Goal: Task Accomplishment & Management: Manage account settings

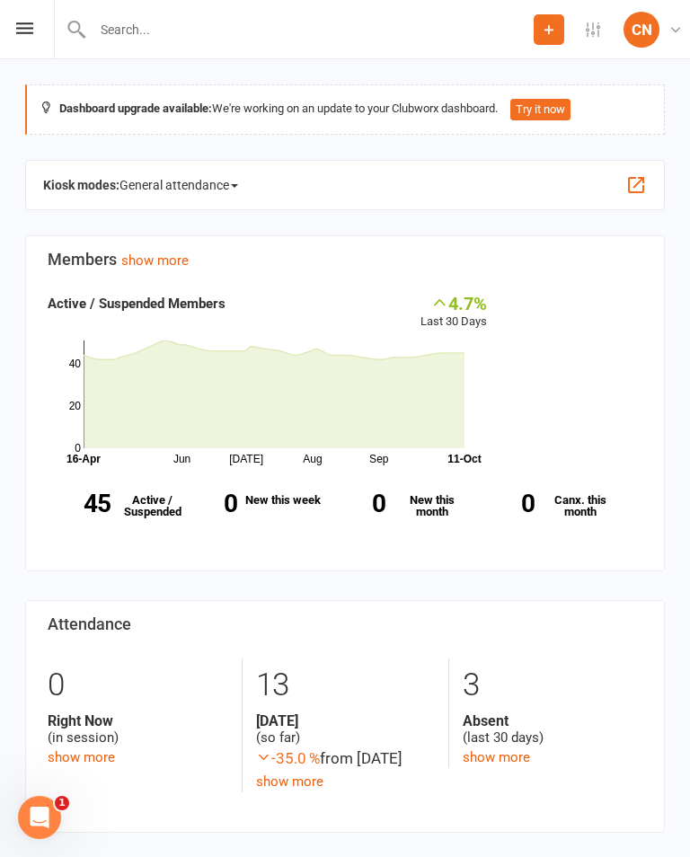
click at [31, 20] on div "Prospect Member Non-attending contact Class / event Appointment Grading event T…" at bounding box center [345, 29] width 690 height 59
click at [24, 31] on icon at bounding box center [24, 28] width 17 height 12
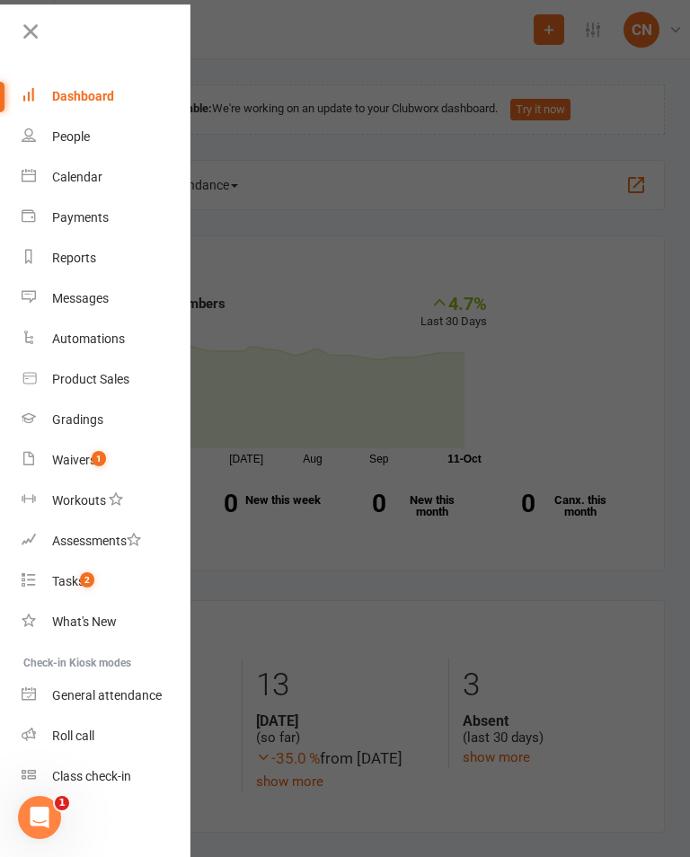
click at [101, 177] on div "Calendar" at bounding box center [77, 177] width 50 height 14
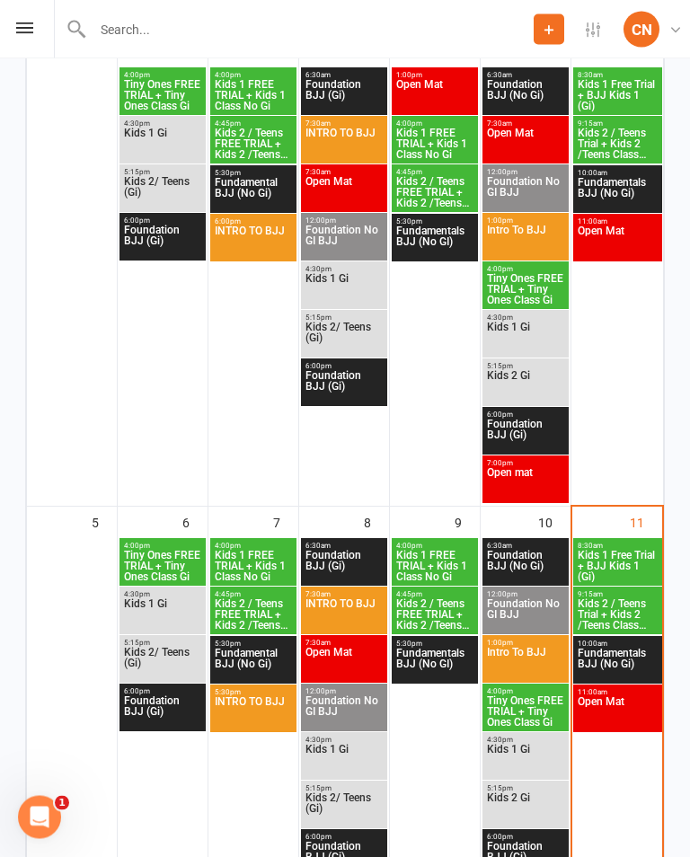
scroll to position [363, 0]
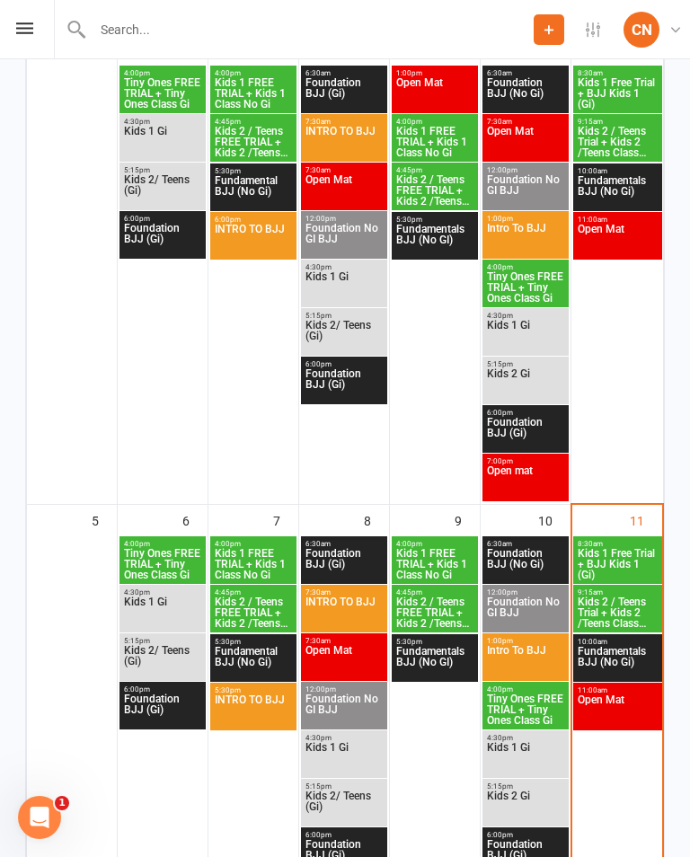
click at [621, 563] on span "Kids 1 Free Trial + BJJ Kids 1 (Gi)" at bounding box center [618, 564] width 82 height 32
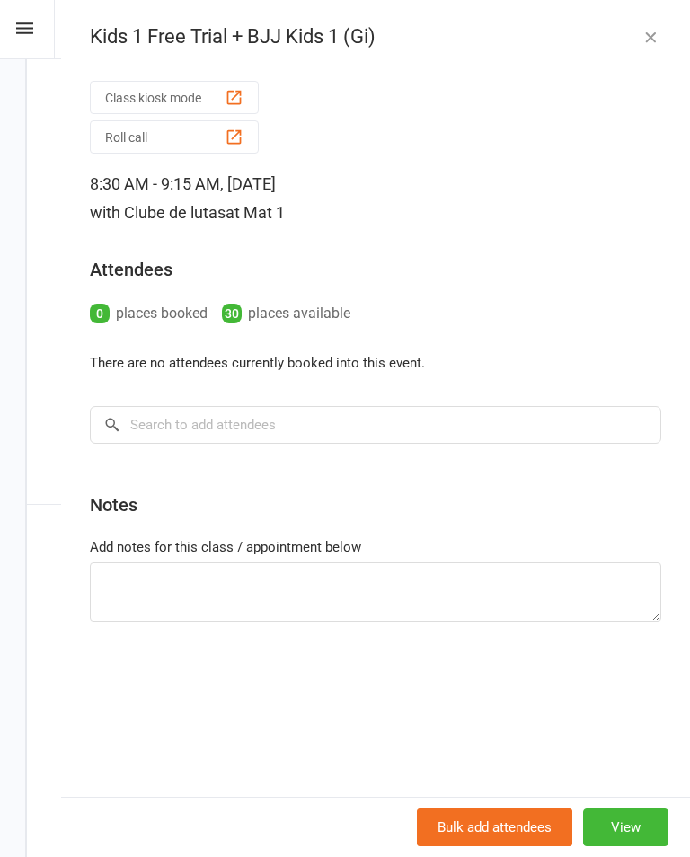
click at [652, 26] on button "button" at bounding box center [651, 37] width 22 height 22
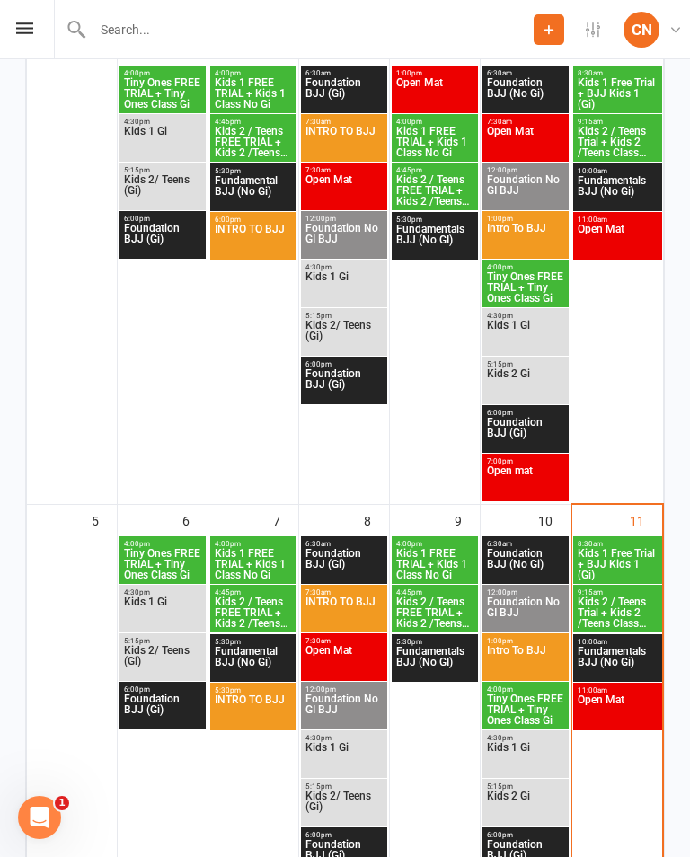
click at [646, 611] on span "Kids 2 / Teens Trial + Kids 2 /Teens Class BJJ" at bounding box center [618, 613] width 82 height 32
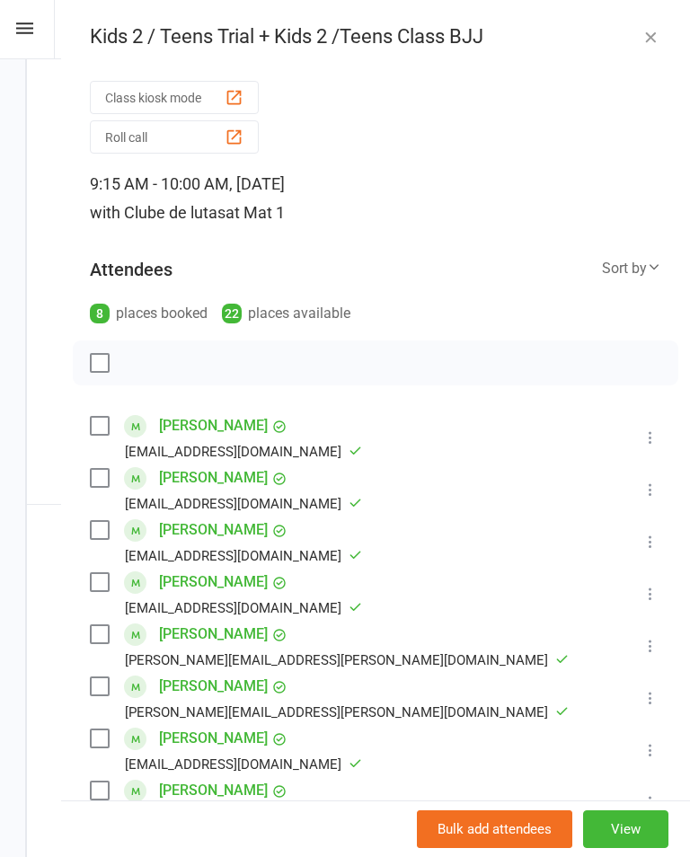
click at [647, 34] on icon "button" at bounding box center [651, 37] width 18 height 18
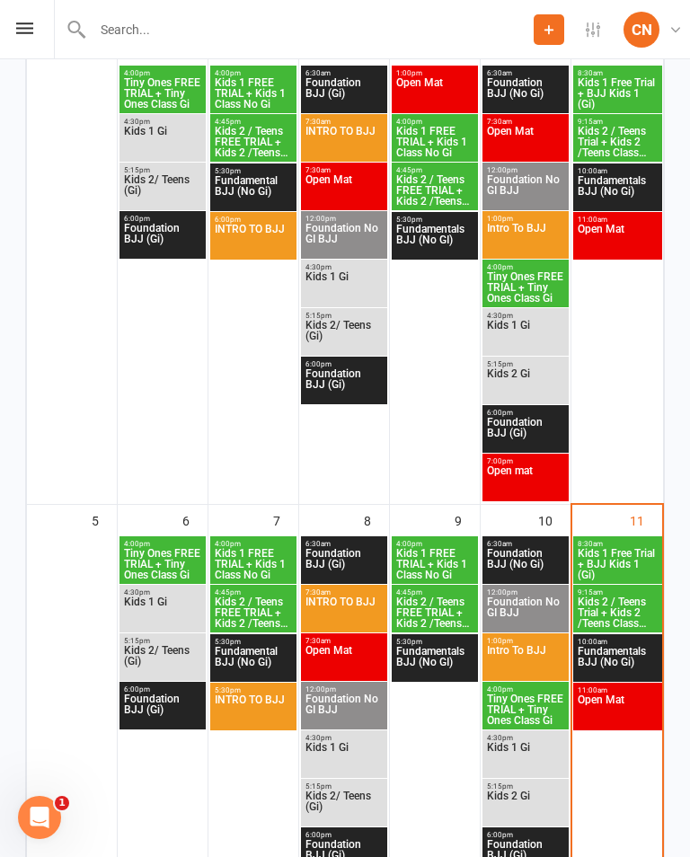
click at [654, 656] on span "Fundamentals BJJ (No Gi)" at bounding box center [618, 662] width 82 height 32
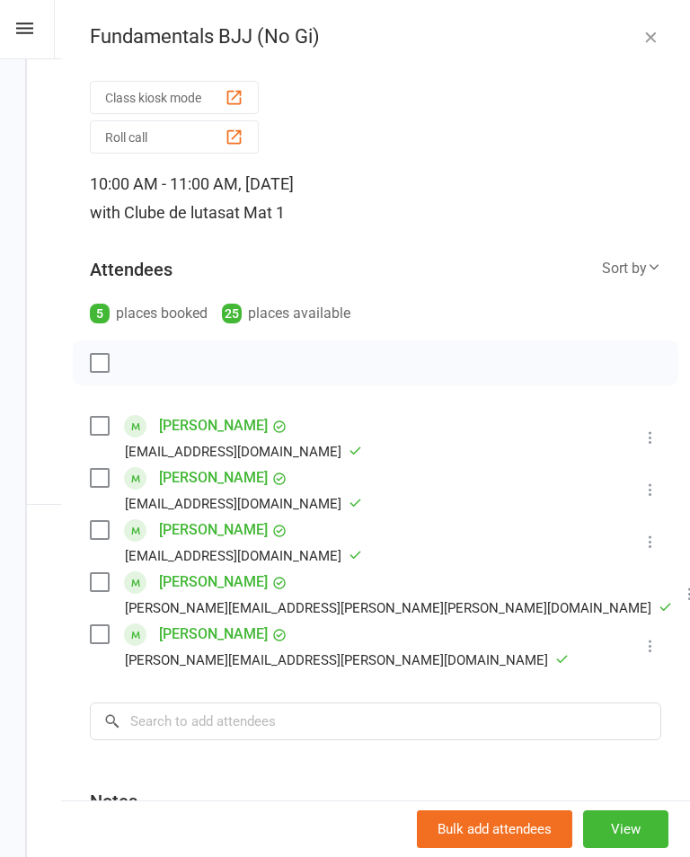
click at [651, 29] on icon "button" at bounding box center [651, 37] width 18 height 18
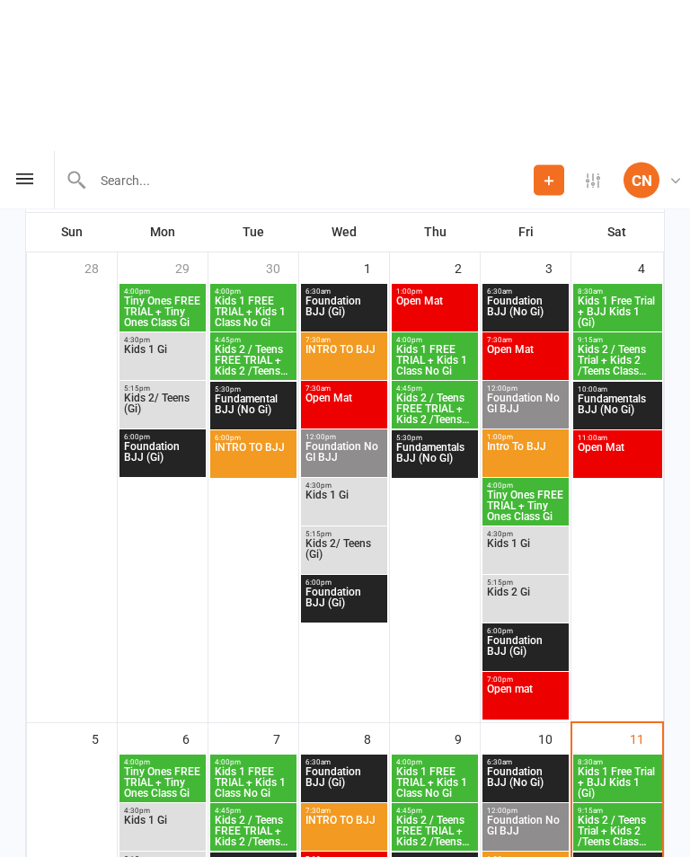
scroll to position [0, 0]
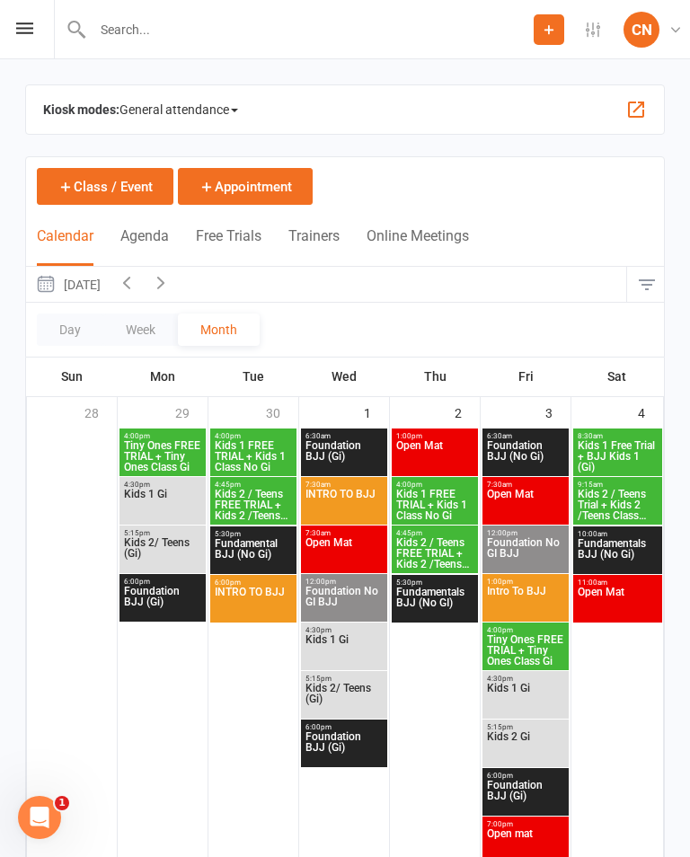
click at [23, 25] on icon at bounding box center [24, 28] width 17 height 12
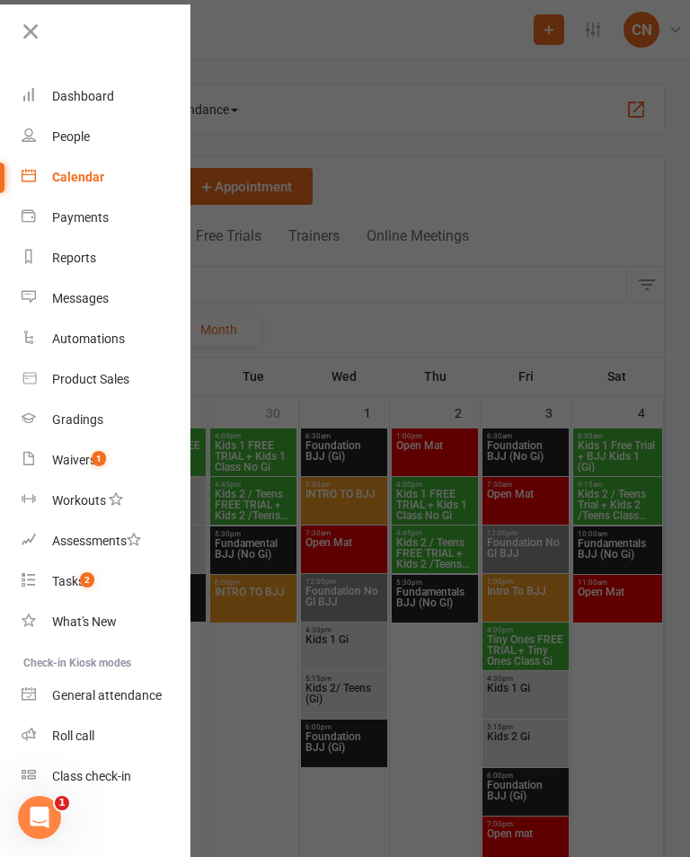
click at [62, 101] on div "Dashboard" at bounding box center [83, 96] width 62 height 14
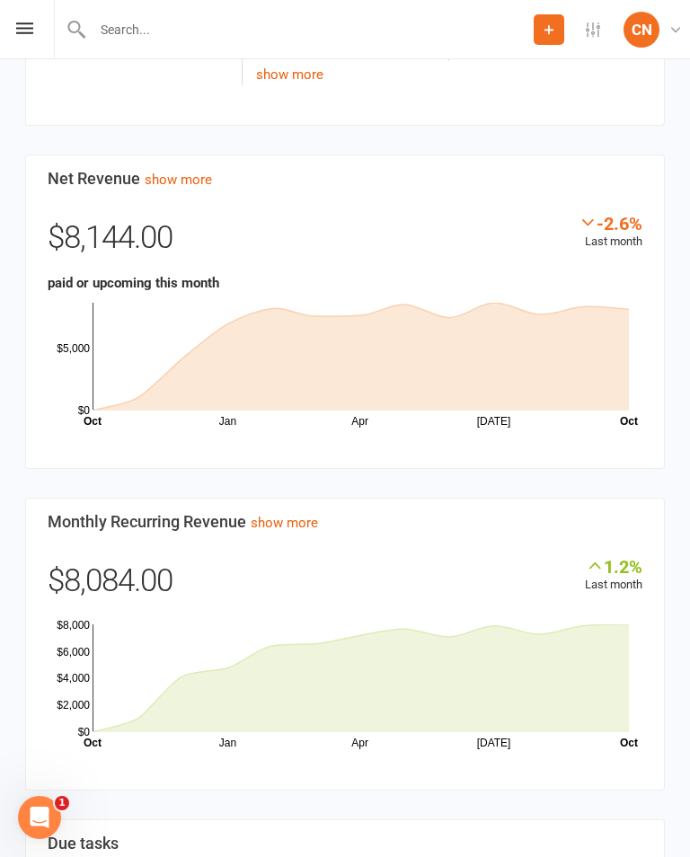
scroll to position [704, 0]
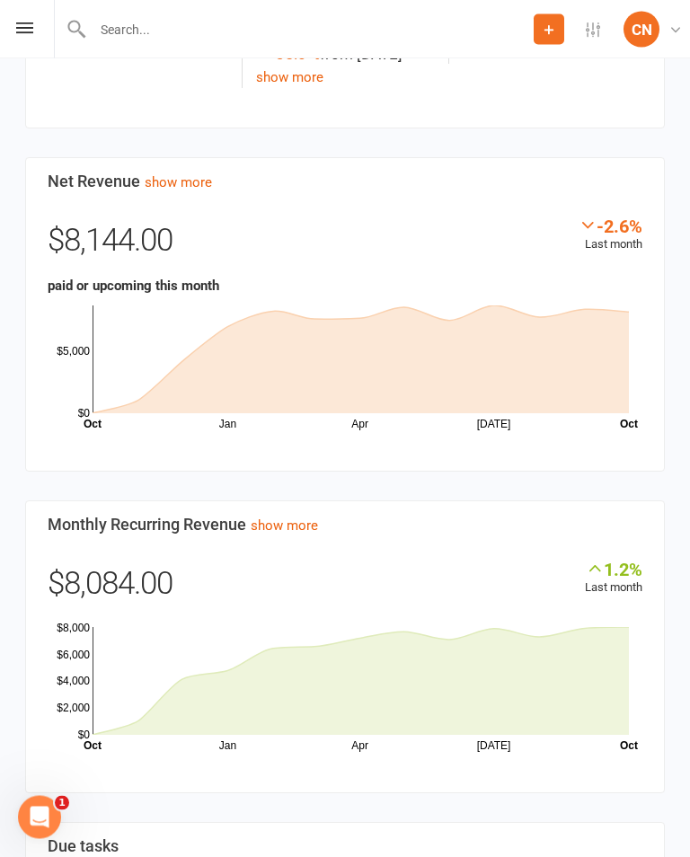
click at [37, 24] on div "Prospect Member Non-attending contact Class / event Appointment Grading event T…" at bounding box center [345, 29] width 690 height 59
click at [19, 17] on div "Prospect Member Non-attending contact Class / event Appointment Grading event T…" at bounding box center [345, 29] width 690 height 59
click at [22, 29] on icon at bounding box center [24, 28] width 17 height 12
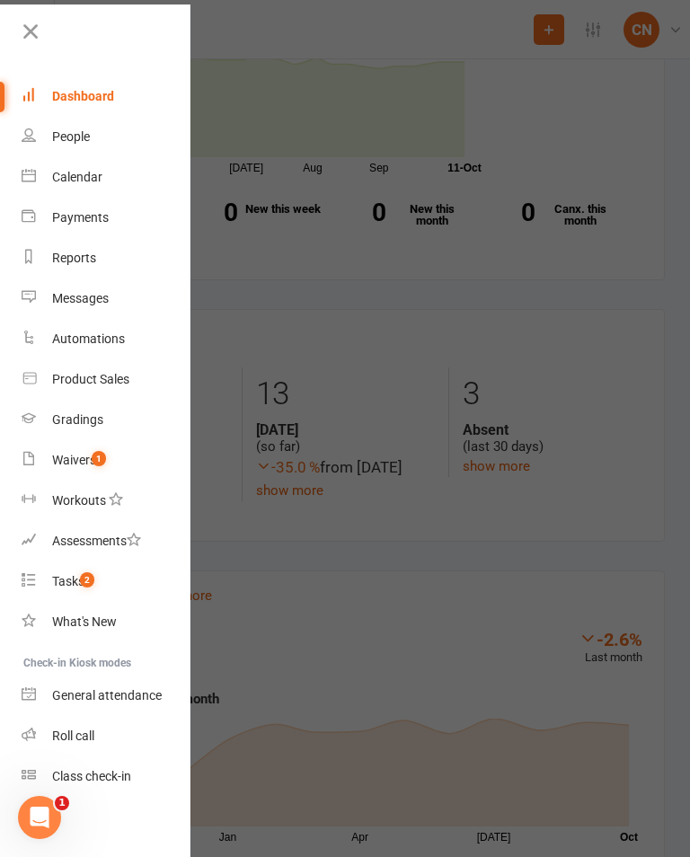
scroll to position [290, 0]
click at [50, 131] on link "People" at bounding box center [107, 137] width 170 height 40
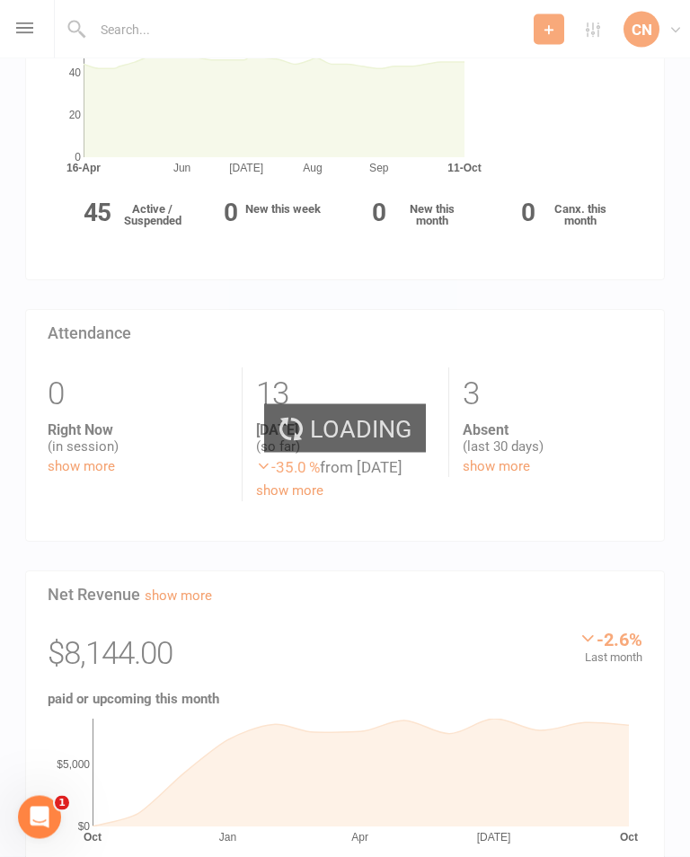
scroll to position [291, 0]
select select "100"
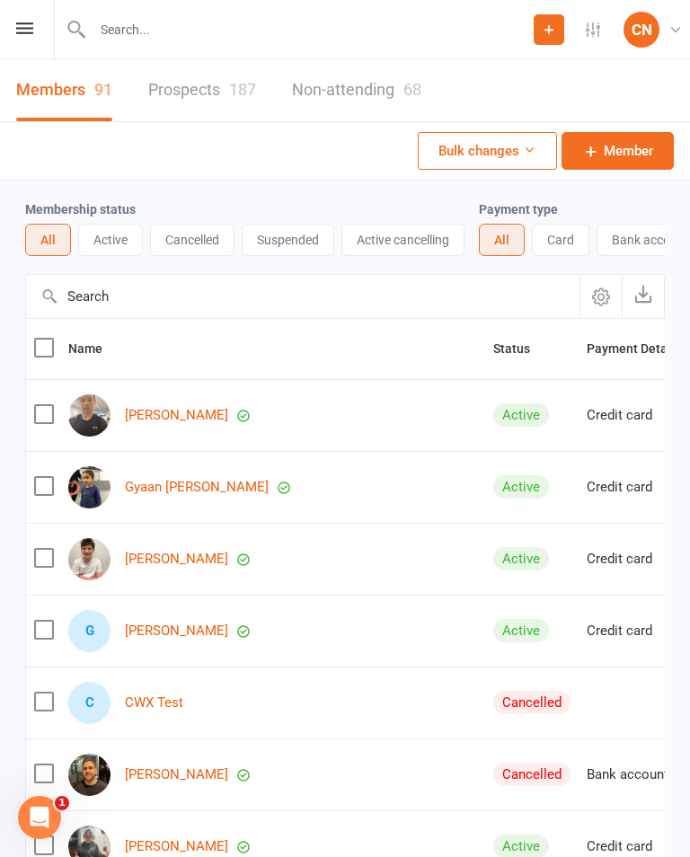
click at [207, 76] on link "Prospects 187" at bounding box center [202, 90] width 108 height 62
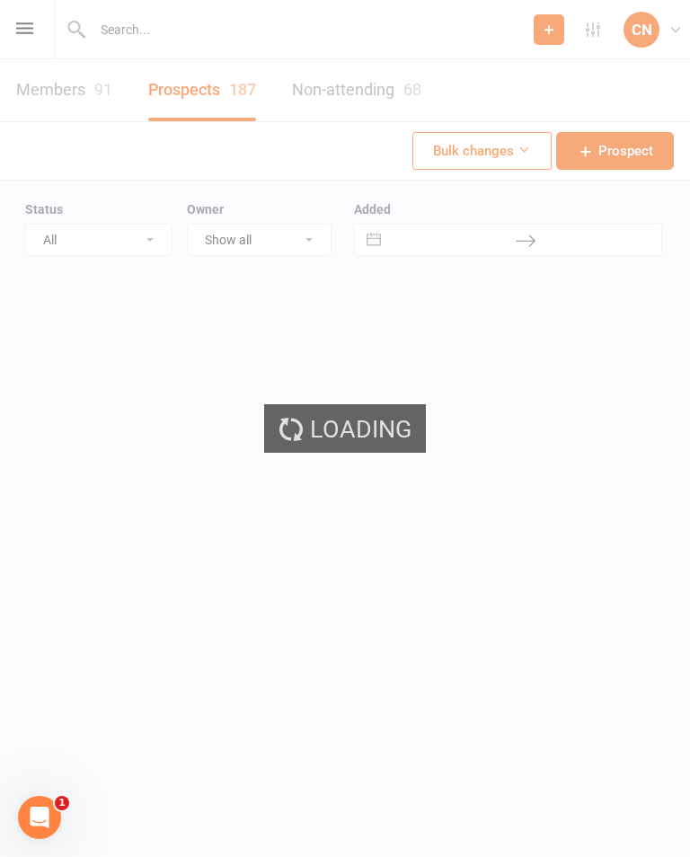
select select "100"
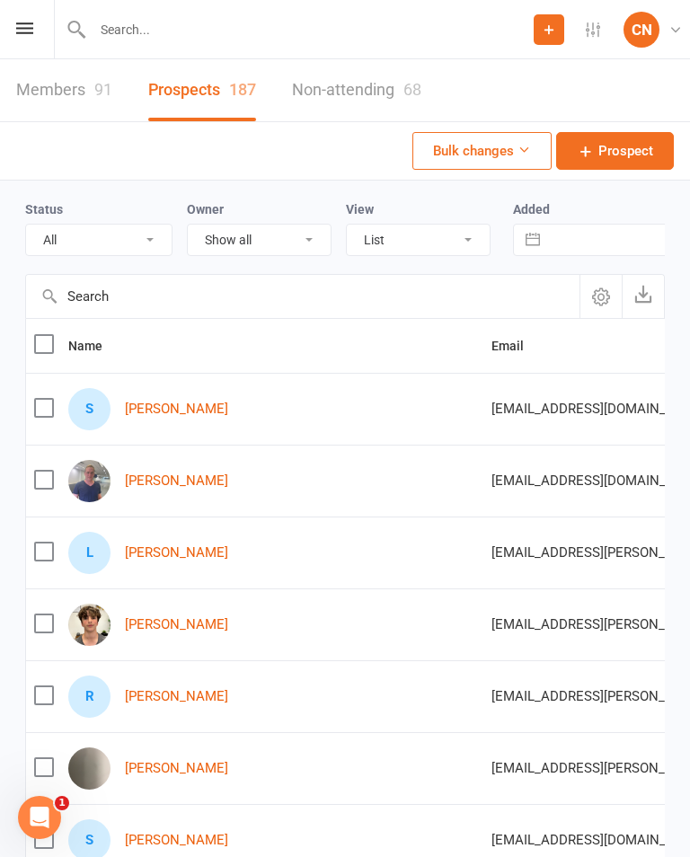
click at [81, 483] on img at bounding box center [89, 481] width 42 height 42
click at [76, 485] on img at bounding box center [89, 481] width 42 height 42
click at [93, 480] on img at bounding box center [89, 481] width 42 height 42
click at [134, 477] on link "[PERSON_NAME]" at bounding box center [176, 481] width 103 height 15
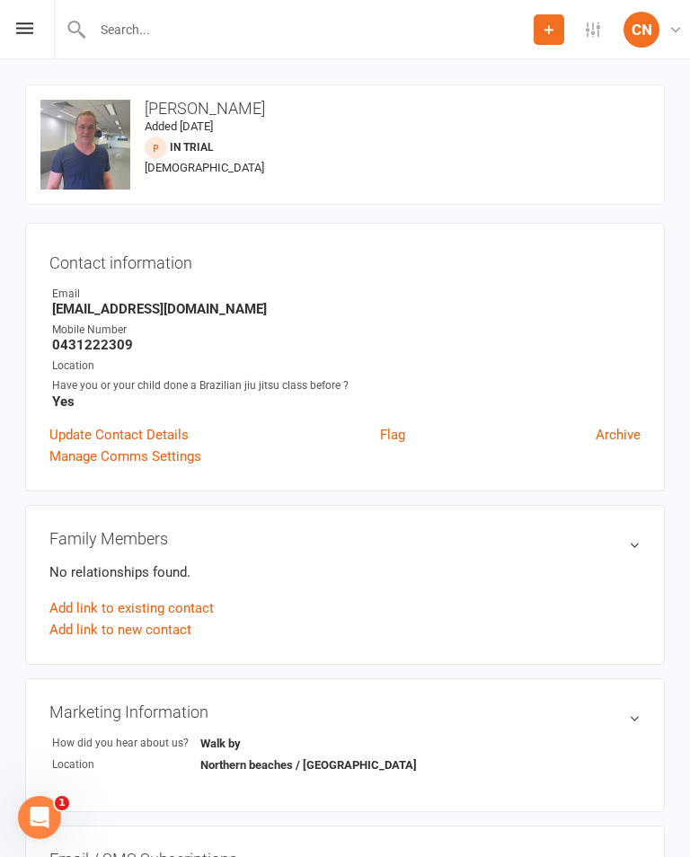
click at [23, 4] on div "Prospect Member Non-attending contact Class / event Appointment Grading event T…" at bounding box center [345, 29] width 690 height 59
select select "100"
